Goal: Task Accomplishment & Management: Manage account settings

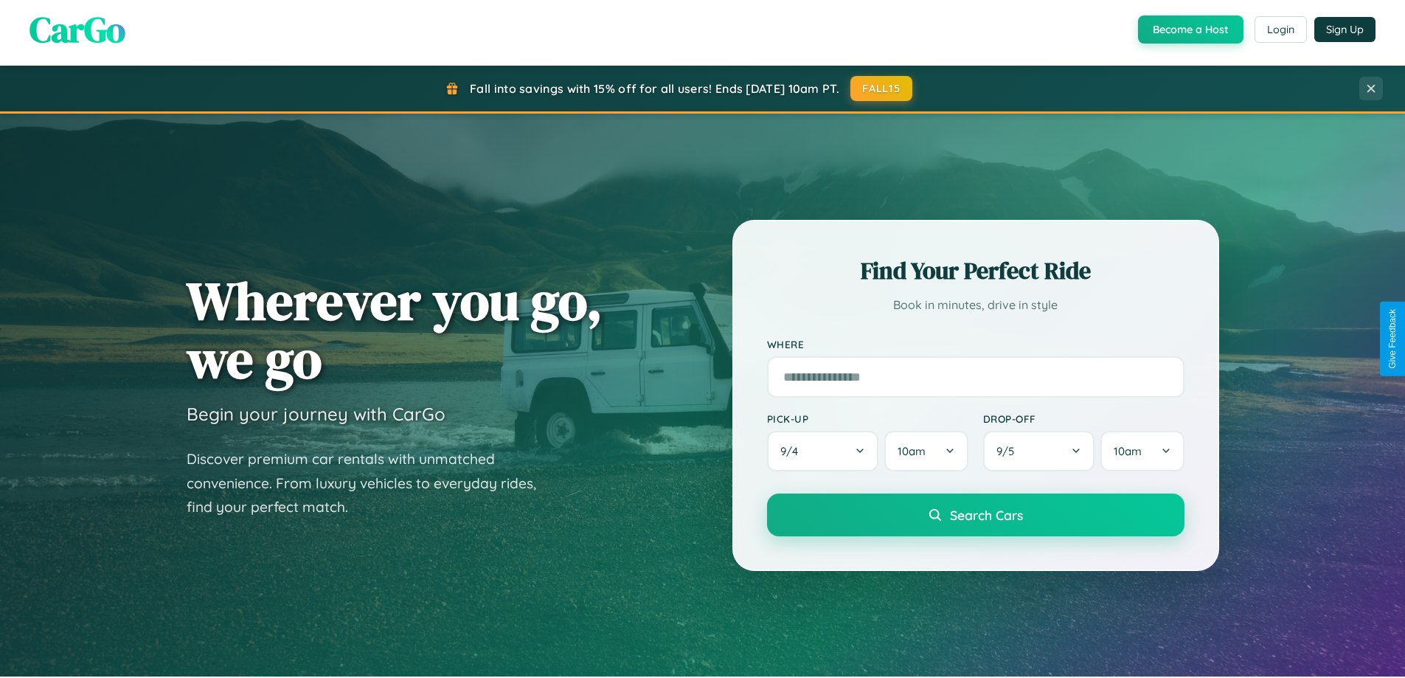
scroll to position [1015, 0]
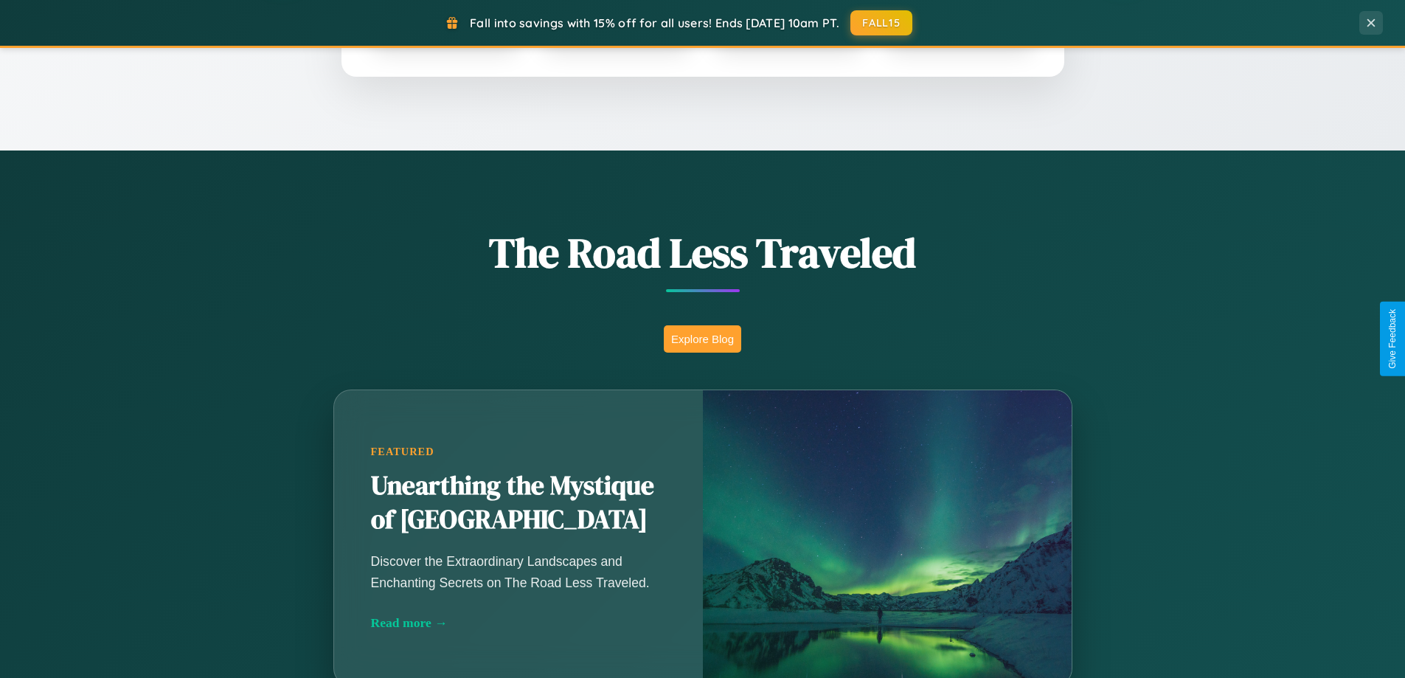
click at [702, 338] on button "Explore Blog" at bounding box center [702, 338] width 77 height 27
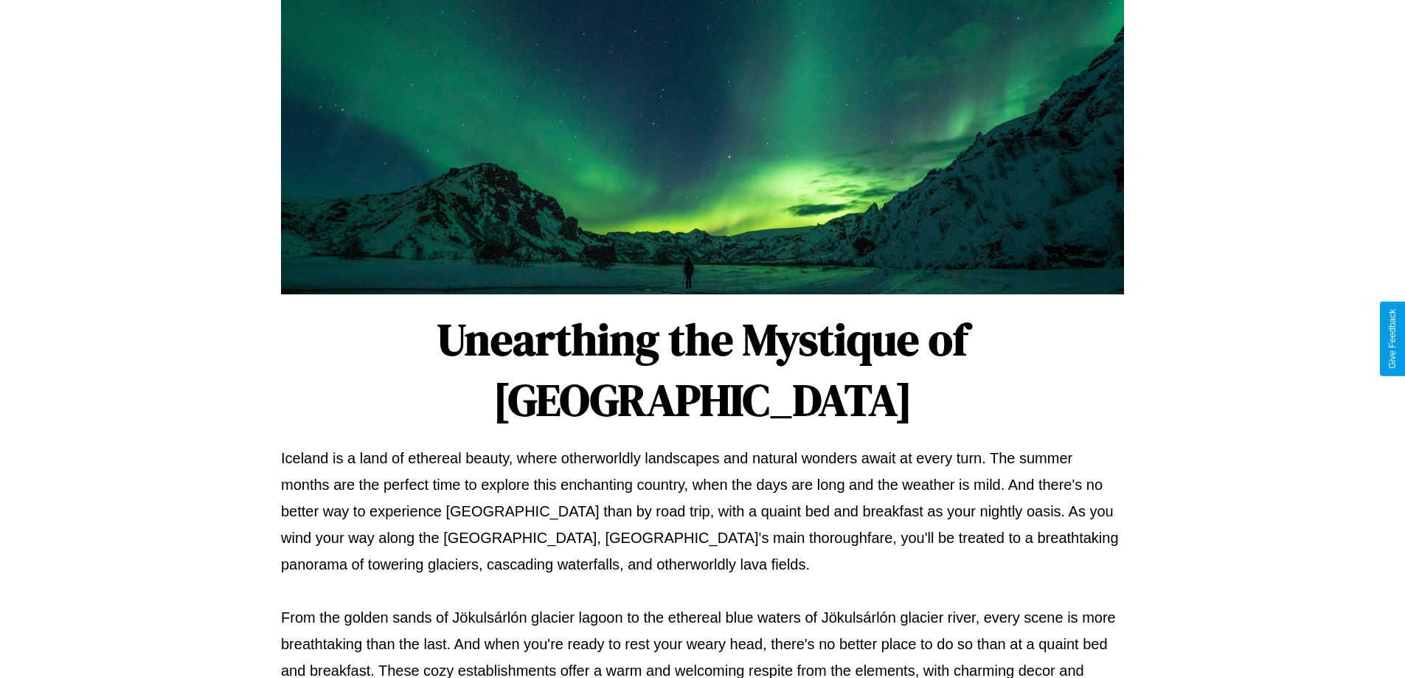
scroll to position [477, 0]
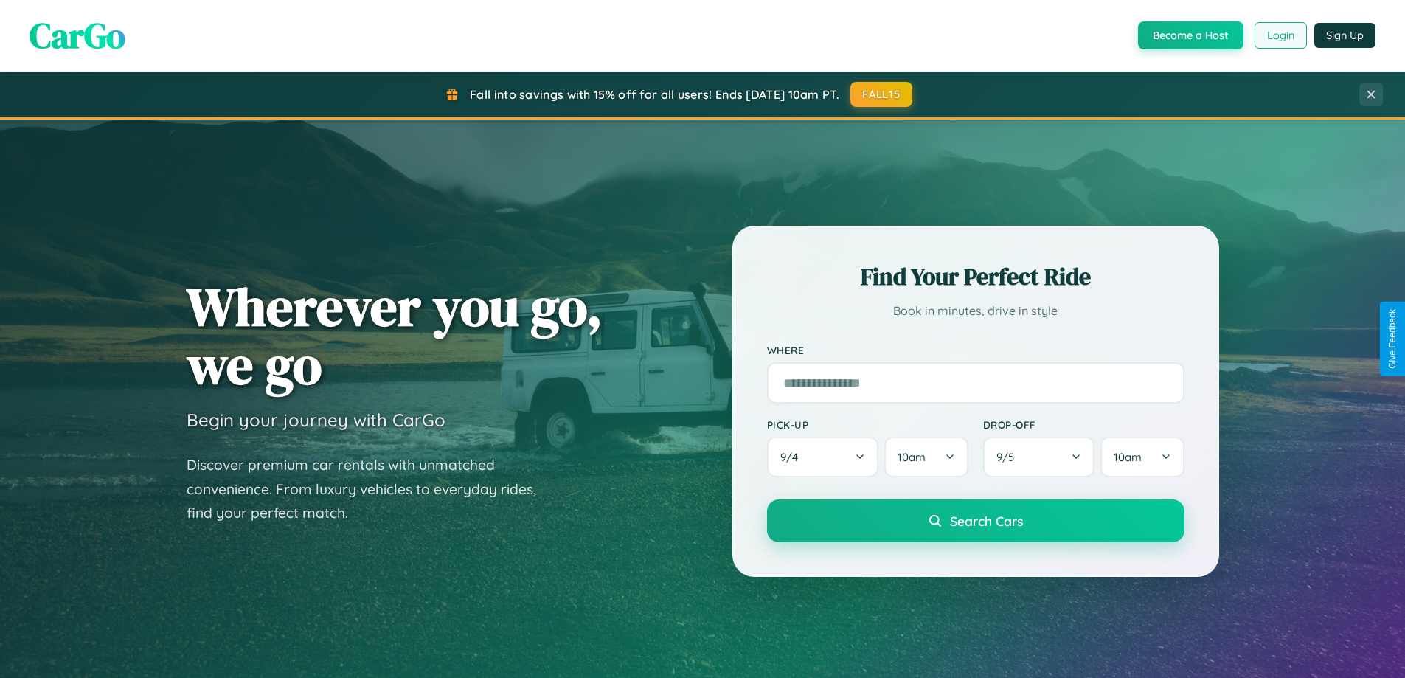
click at [1279, 35] on button "Login" at bounding box center [1280, 35] width 52 height 27
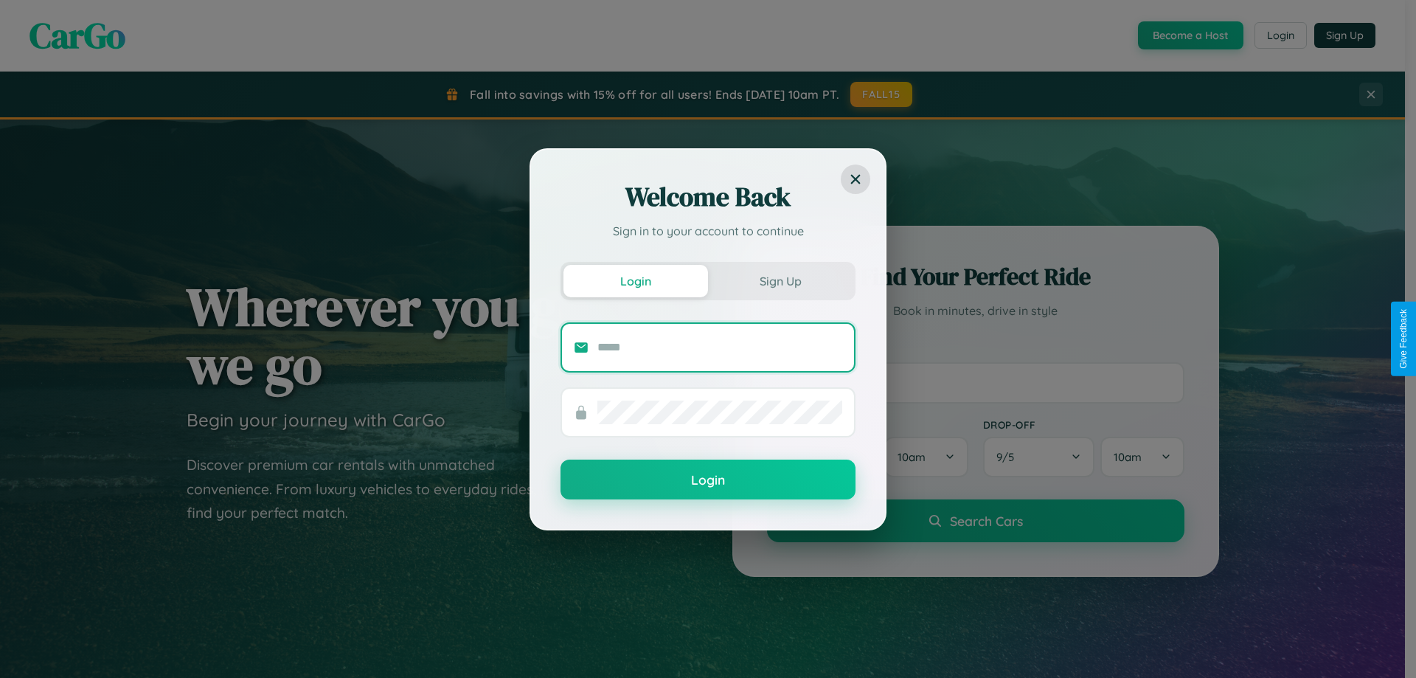
click at [720, 347] on input "text" at bounding box center [719, 348] width 245 height 24
type input "**********"
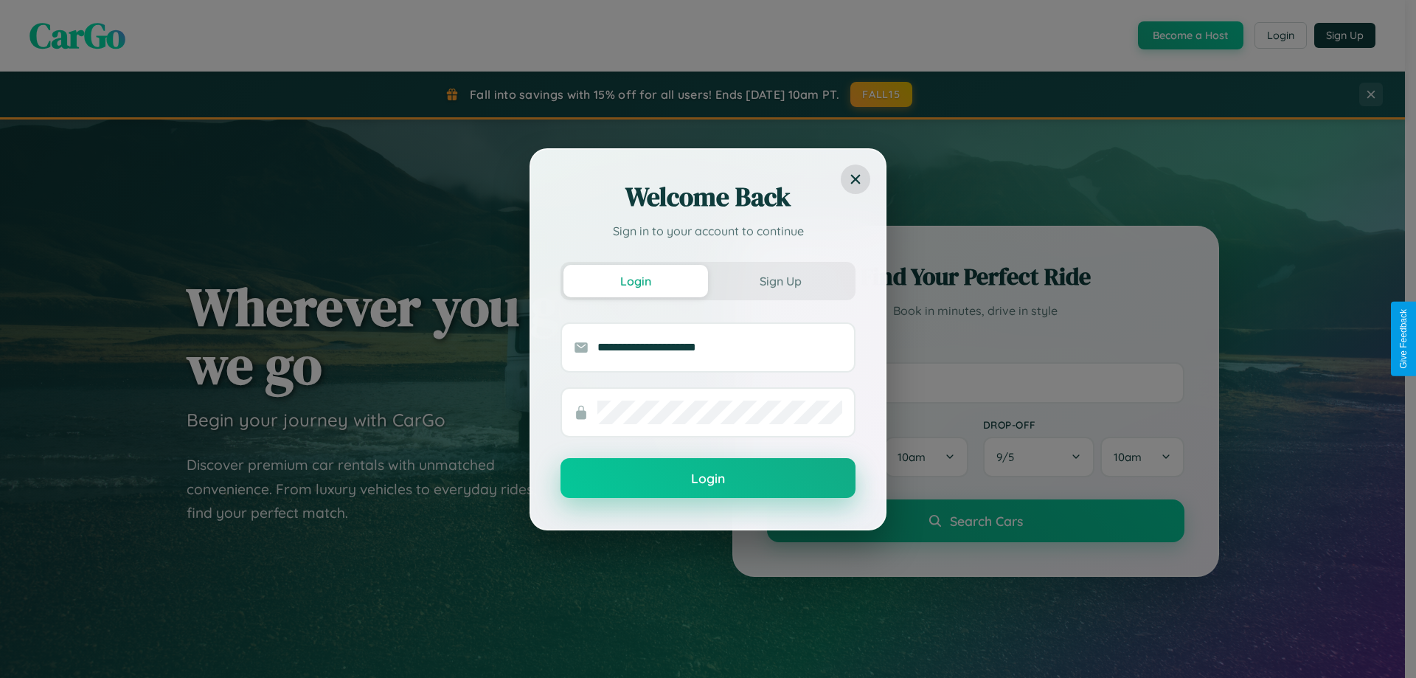
click at [708, 479] on button "Login" at bounding box center [707, 478] width 295 height 40
